Goal: Information Seeking & Learning: Learn about a topic

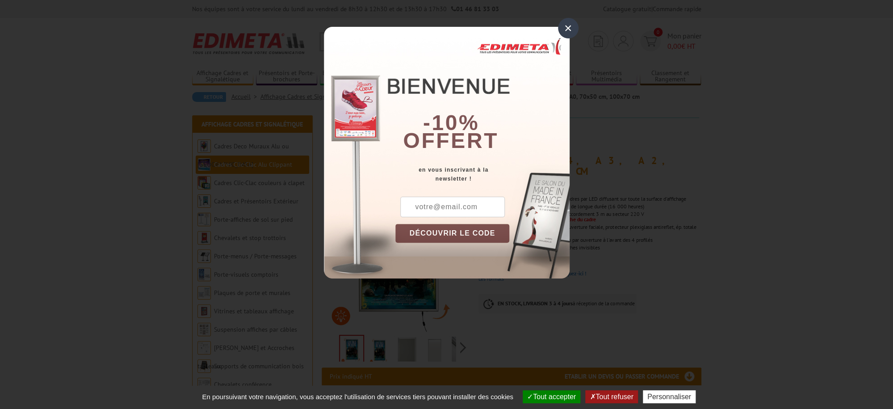
click at [567, 26] on div "×" at bounding box center [568, 28] width 21 height 21
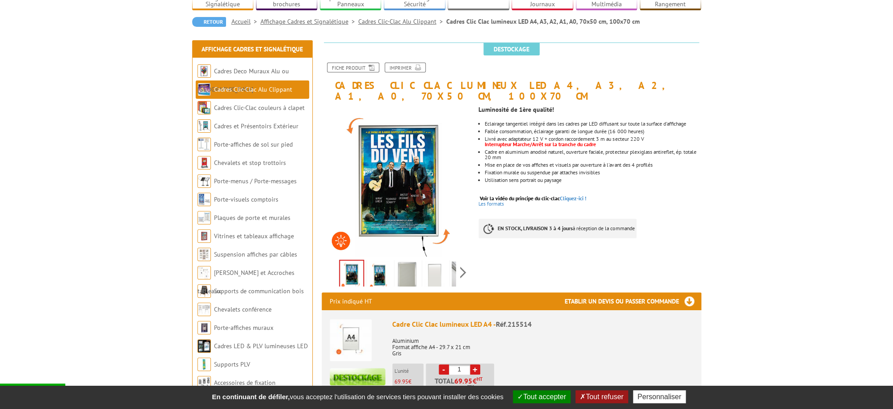
scroll to position [74, 0]
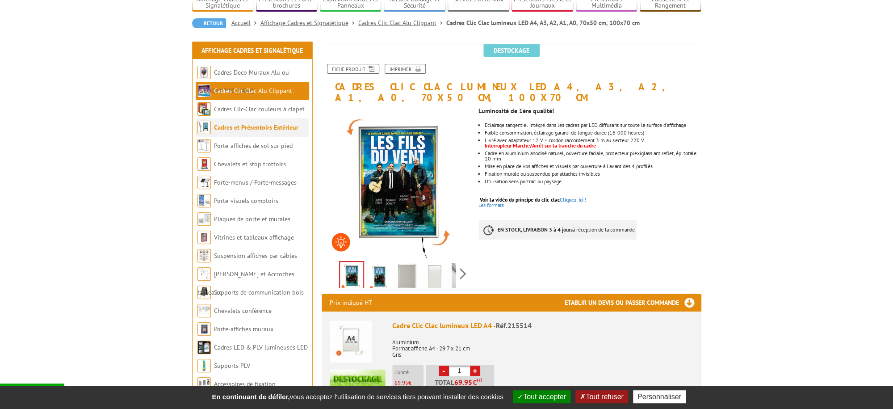
click at [244, 129] on link "Cadres et Présentoirs Extérieur" at bounding box center [256, 127] width 84 height 8
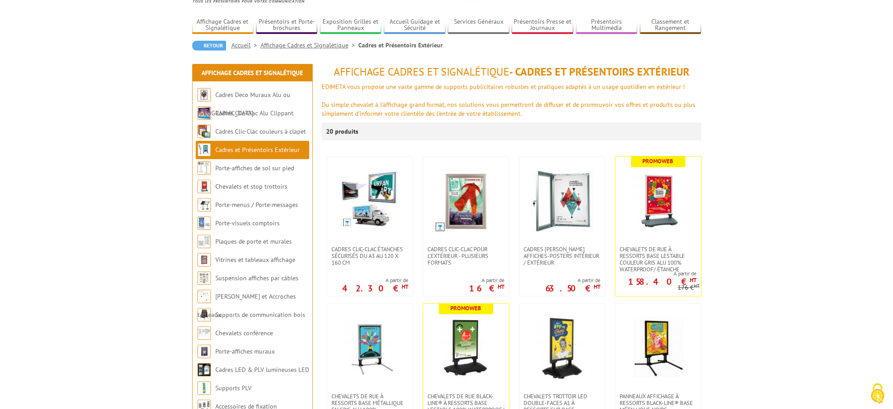
scroll to position [49, 0]
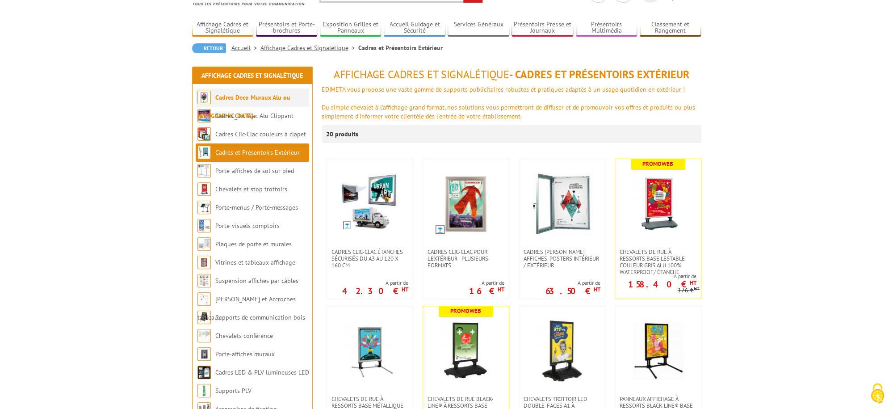
click at [245, 100] on link "Cadres Deco Muraux Alu ou [GEOGRAPHIC_DATA]" at bounding box center [244, 106] width 93 height 26
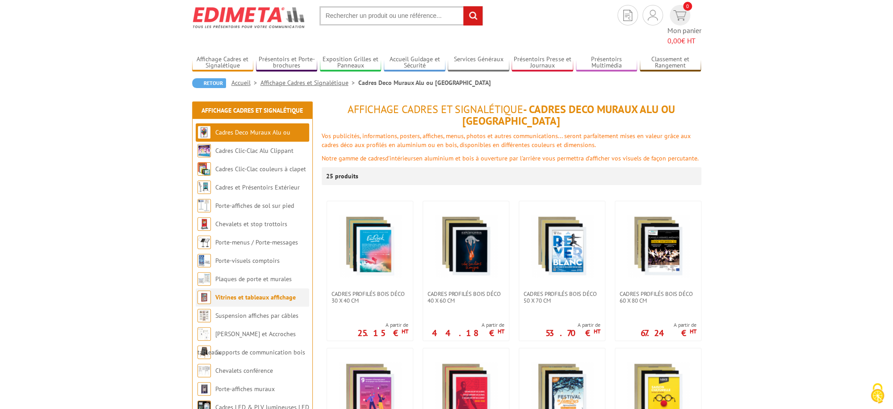
scroll to position [25, 0]
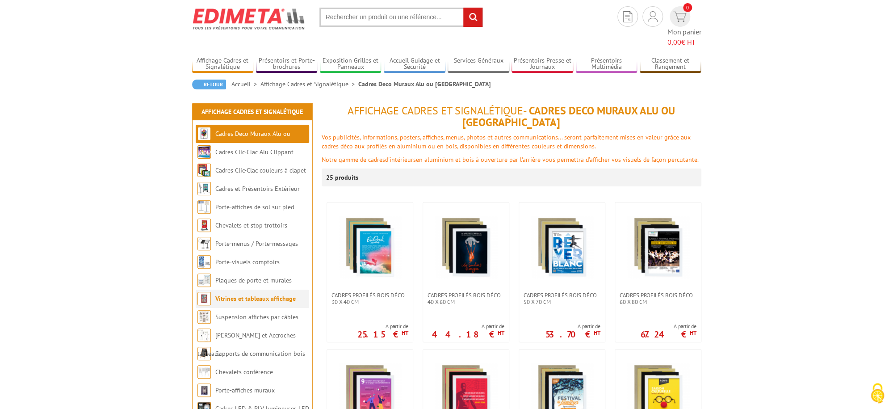
click at [240, 295] on link "Vitrines et tableaux affichage" at bounding box center [255, 299] width 80 height 8
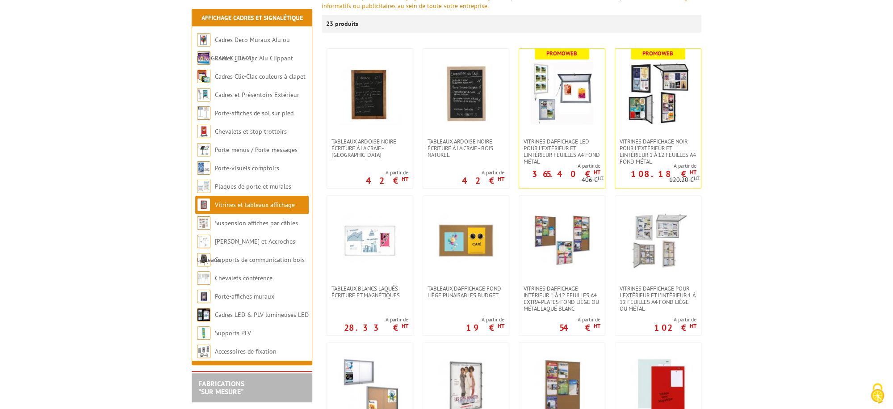
scroll to position [142, 0]
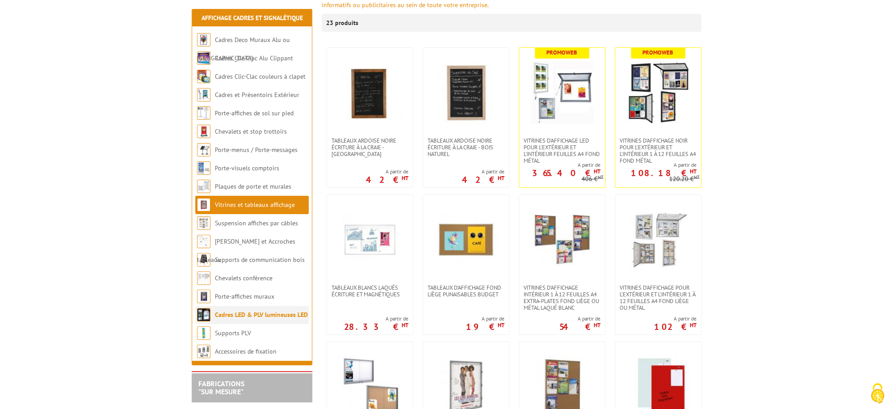
click at [238, 314] on link "Cadres LED & PLV lumineuses LED" at bounding box center [261, 315] width 93 height 8
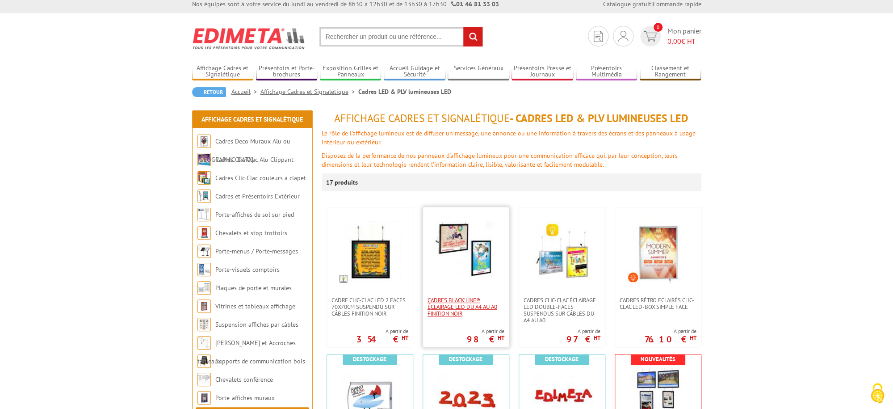
scroll to position [2, 0]
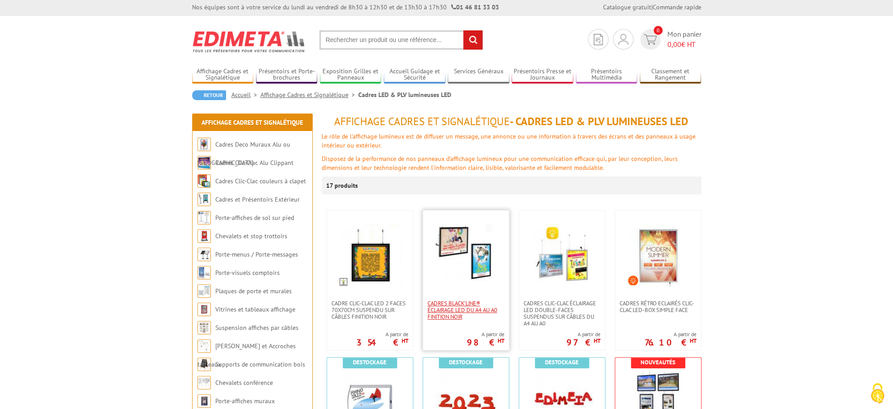
click at [457, 305] on span "Cadres Black’Line® éclairage LED du A4 au A0 finition noir" at bounding box center [466, 310] width 77 height 20
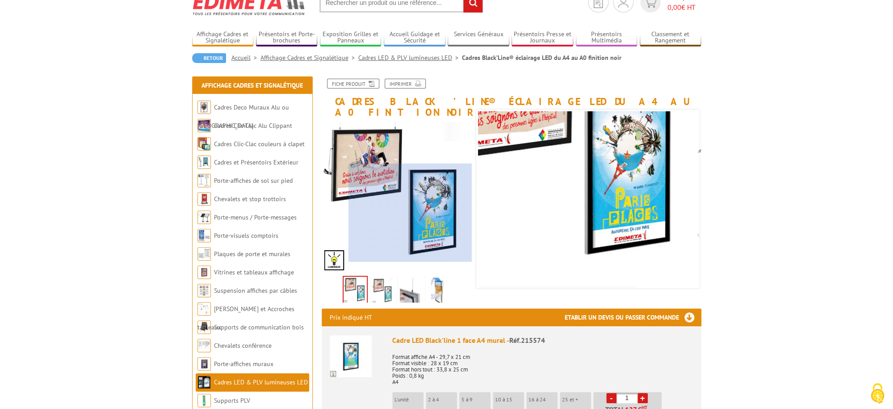
scroll to position [54, 0]
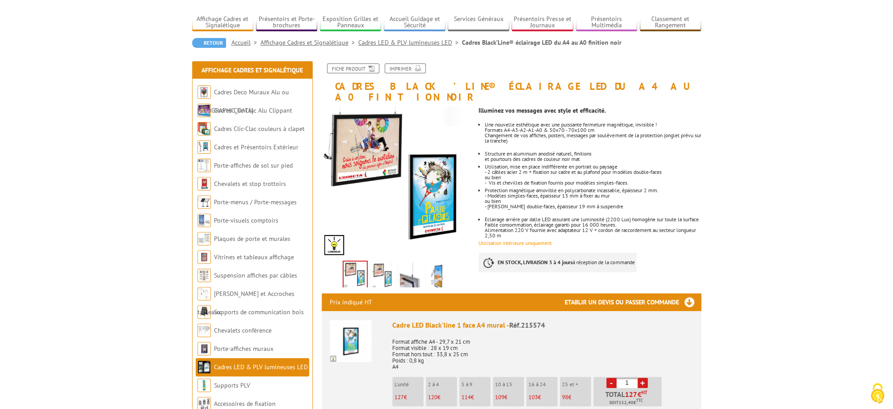
click at [380, 262] on img at bounding box center [382, 276] width 21 height 28
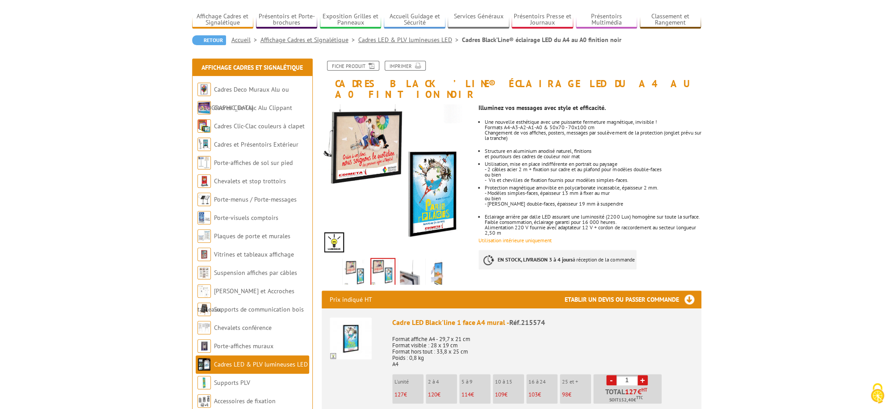
click at [438, 264] on img at bounding box center [438, 274] width 21 height 28
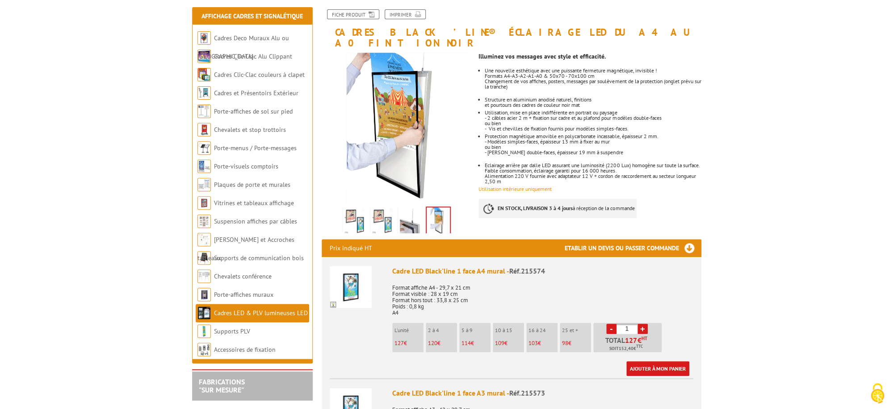
scroll to position [91, 0]
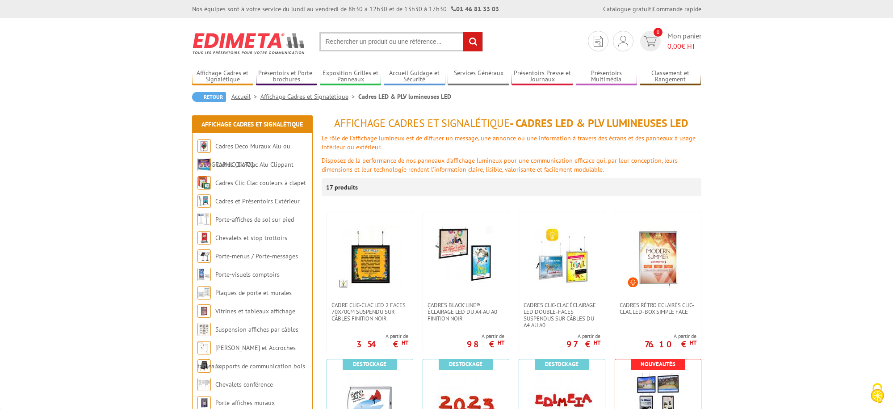
scroll to position [2, 0]
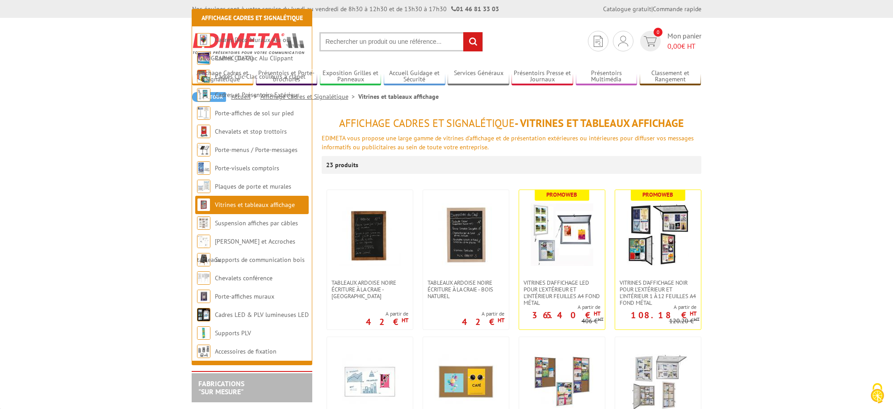
scroll to position [142, 0]
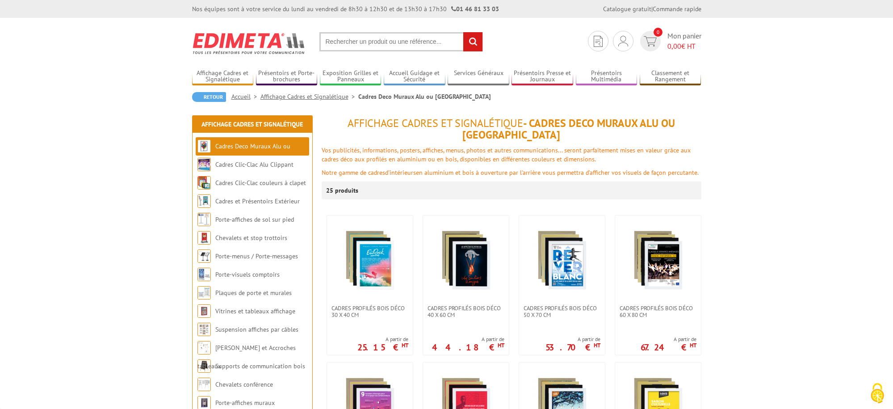
scroll to position [25, 0]
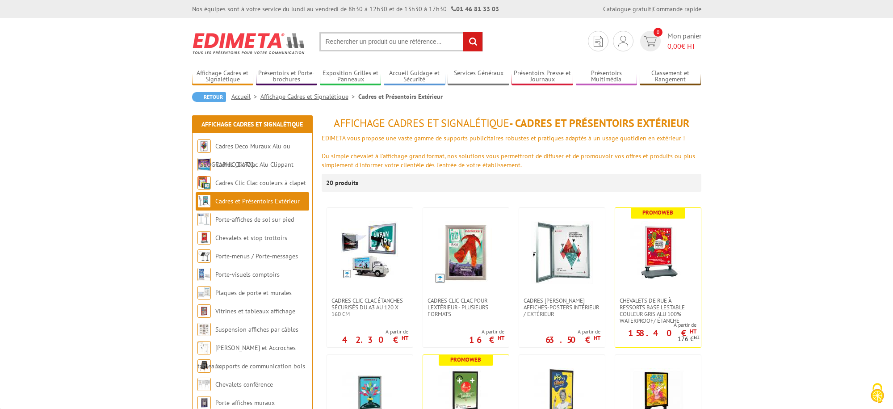
scroll to position [49, 0]
